Goal: Task Accomplishment & Management: Use online tool/utility

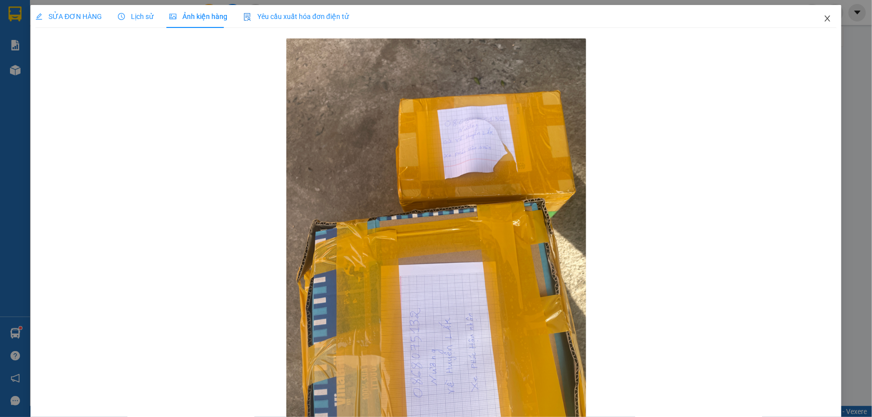
click at [825, 21] on span "Close" at bounding box center [827, 19] width 28 height 28
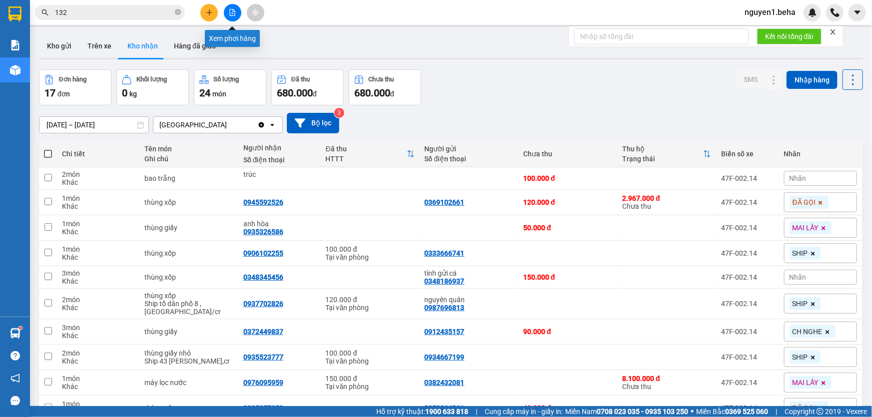
click at [240, 13] on button at bounding box center [232, 12] width 17 height 17
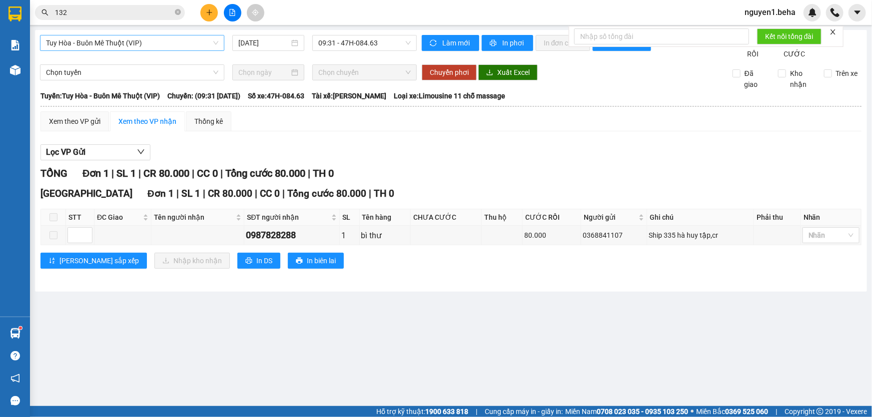
click at [170, 49] on span "Tuy Hòa - Buôn Mê Thuột (VIP)" at bounding box center [132, 42] width 172 height 15
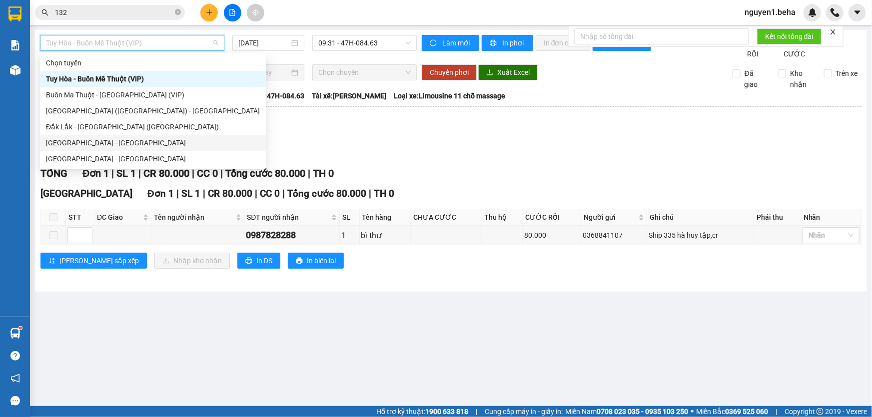
click at [130, 141] on div "[GEOGRAPHIC_DATA] - [GEOGRAPHIC_DATA]" at bounding box center [153, 142] width 214 height 11
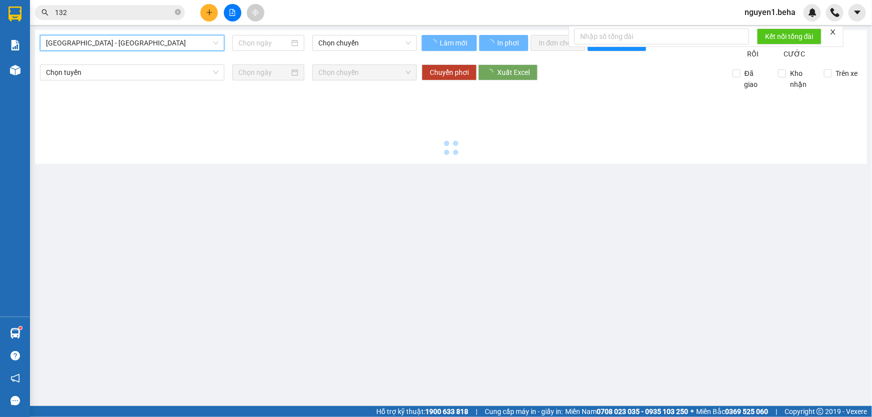
type input "[DATE]"
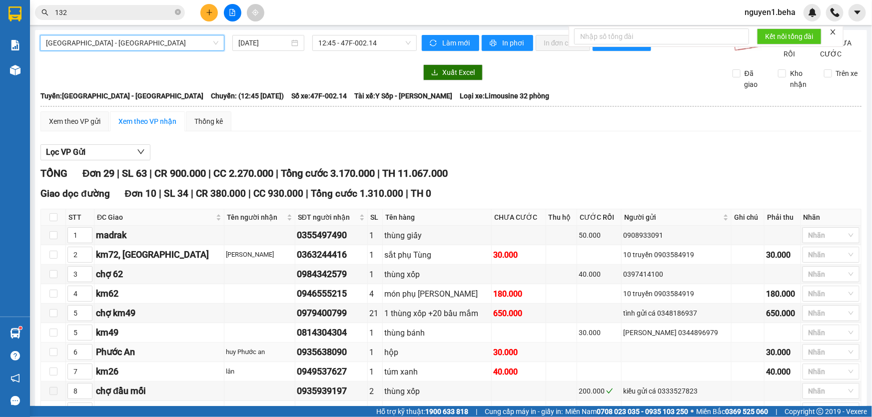
scroll to position [136, 0]
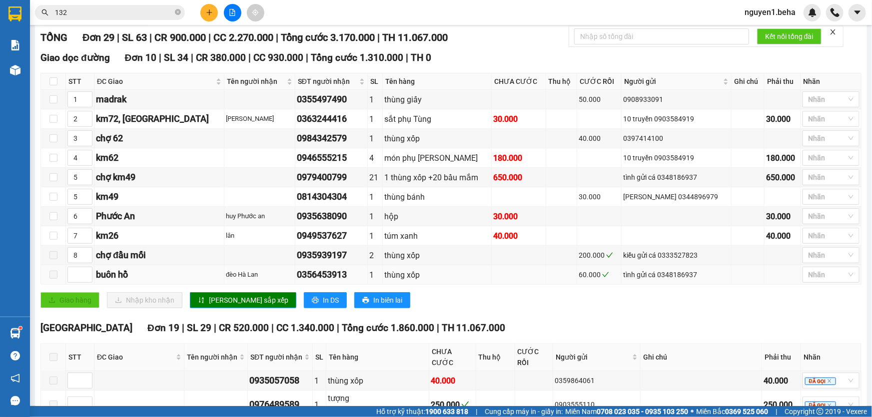
click at [297, 282] on div "0356453913" at bounding box center [331, 275] width 69 height 14
copy div "0356453913"
